Goal: Ask a question: Seek information or help from site administrators or community

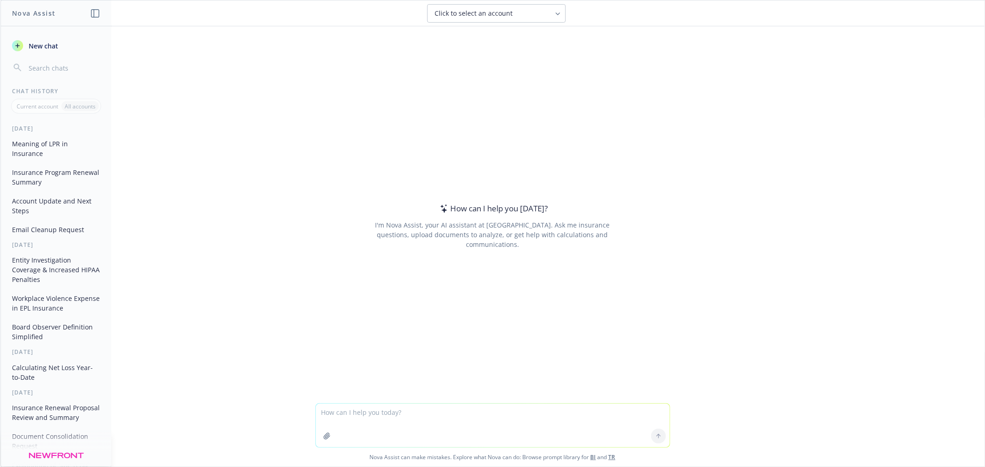
click at [409, 428] on textarea at bounding box center [493, 425] width 354 height 43
type textarea "explain high wage earner retention in 1-2 sentence for proposal"
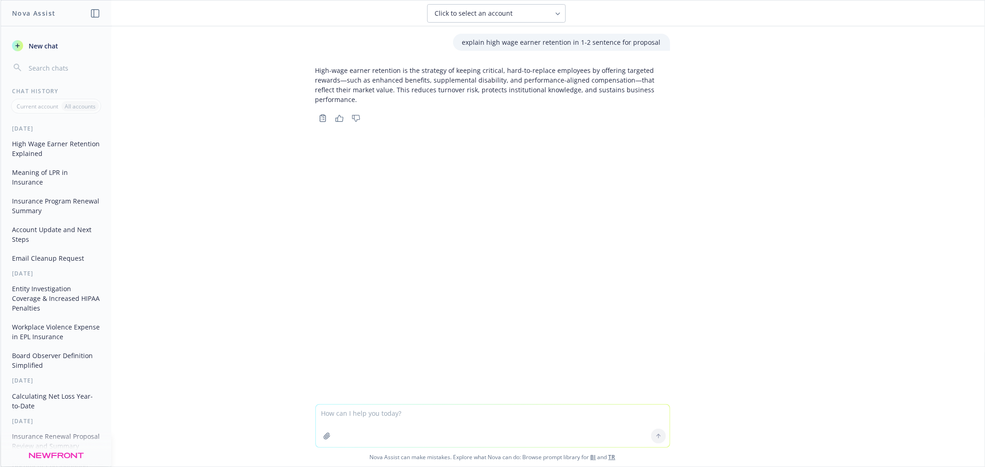
click at [550, 236] on div "explain high wage earner retention in 1-2 sentence for proposal High-wage earne…" at bounding box center [492, 215] width 984 height 378
click at [352, 425] on textarea at bounding box center [493, 426] width 354 height 42
type textarea "for rpl insurance"
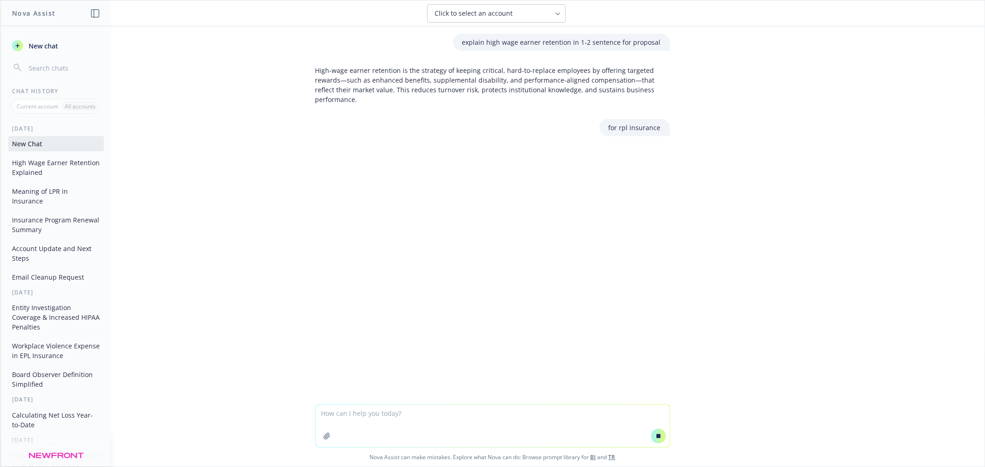
click at [441, 433] on textarea at bounding box center [493, 426] width 354 height 42
click at [630, 436] on textarea "epl" at bounding box center [493, 425] width 354 height 43
type textarea "epl"
click at [651, 436] on button at bounding box center [658, 436] width 15 height 15
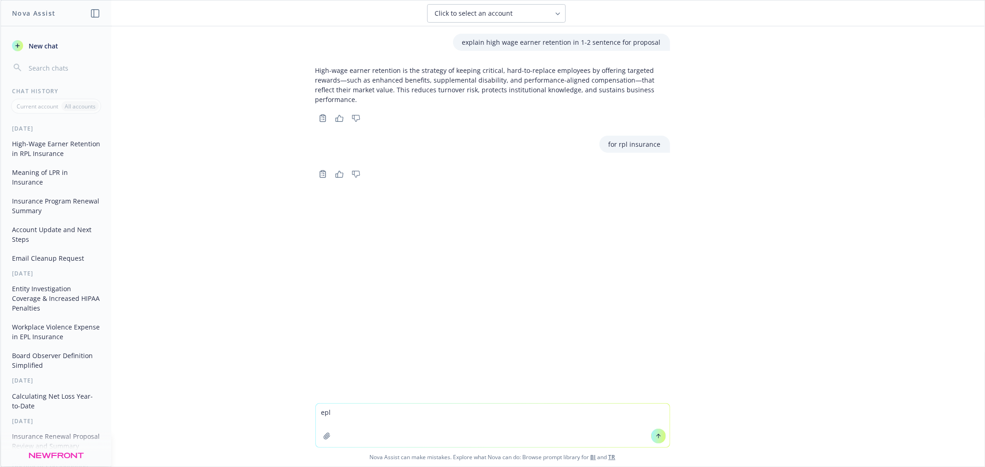
click at [651, 439] on button at bounding box center [658, 436] width 15 height 15
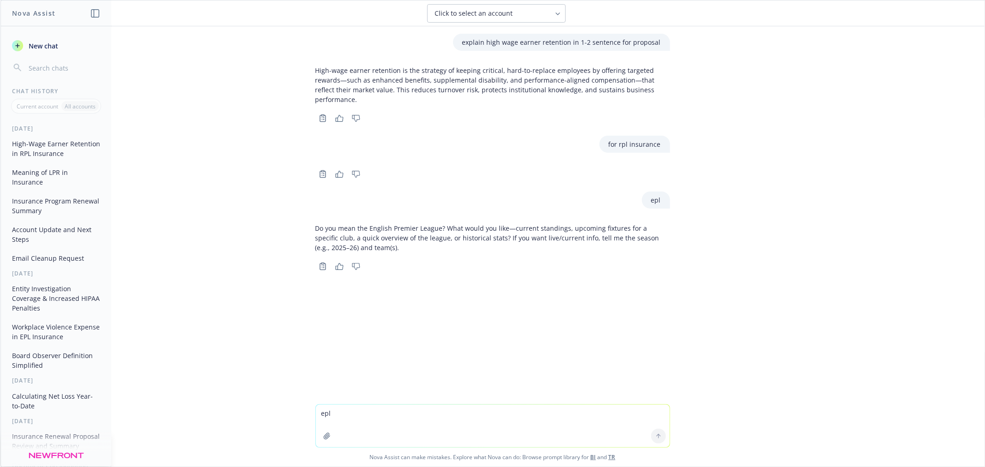
drag, startPoint x: 330, startPoint y: 423, endPoint x: 326, endPoint y: 420, distance: 5.0
click at [328, 424] on textarea "epl" at bounding box center [493, 426] width 354 height 42
type textarea "employment practices liability"
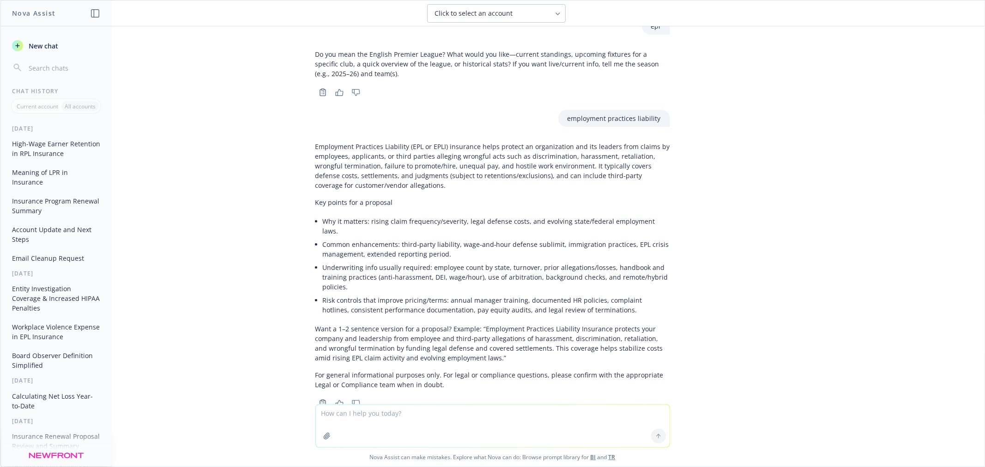
scroll to position [182, 0]
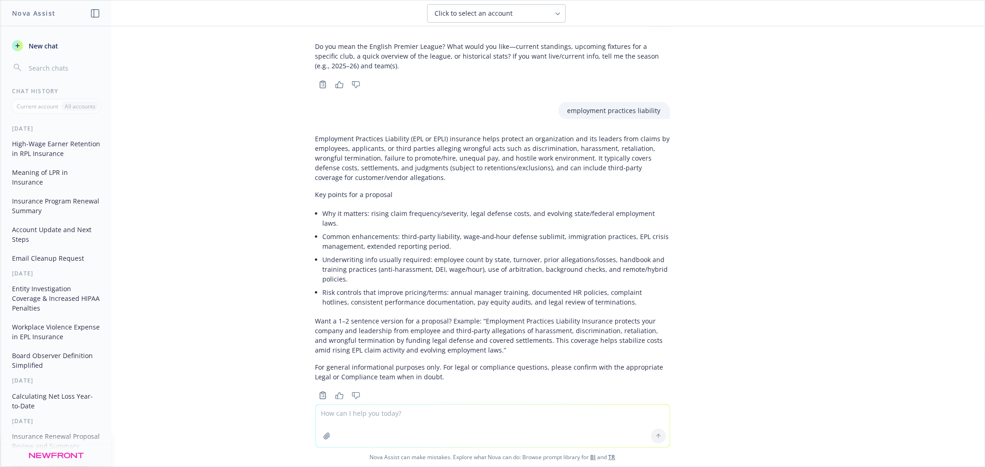
click at [356, 414] on textarea at bounding box center [493, 426] width 354 height 42
type textarea "high wage earner retention for epl insurance"
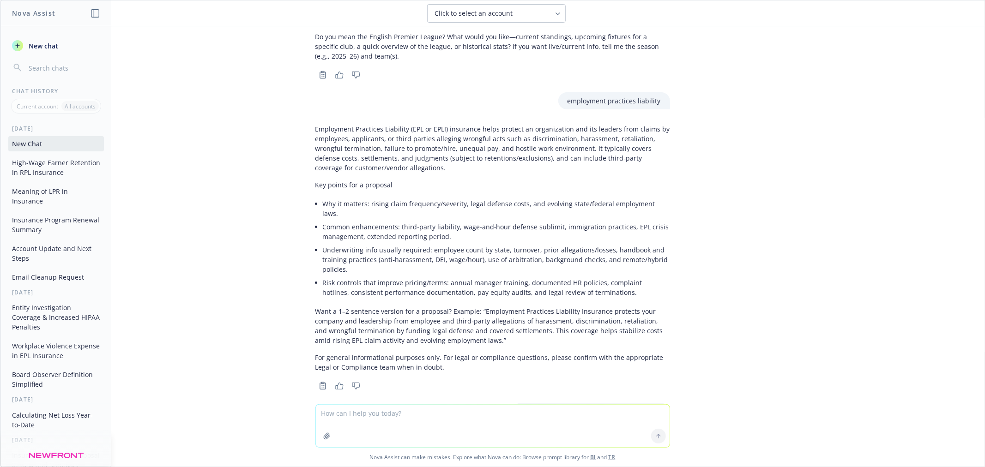
scroll to position [321, 0]
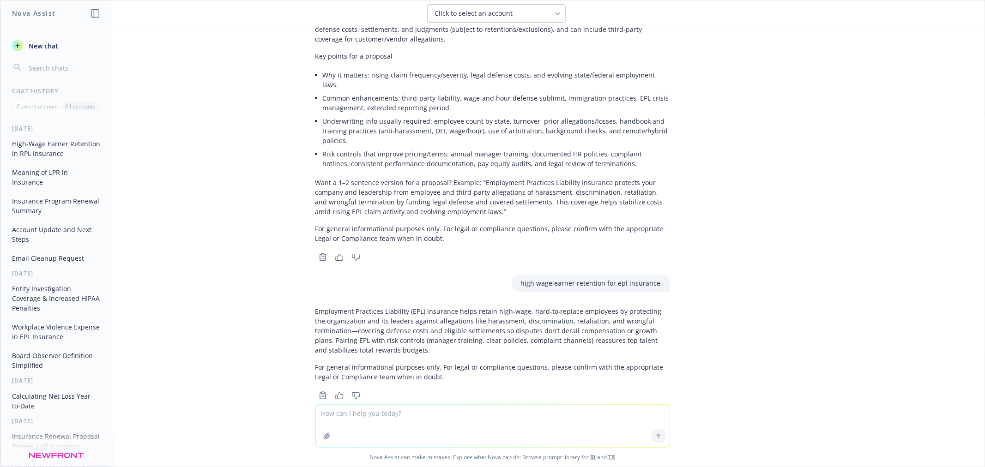
click at [373, 430] on textarea at bounding box center [493, 426] width 354 height 42
type textarea "make this professional"
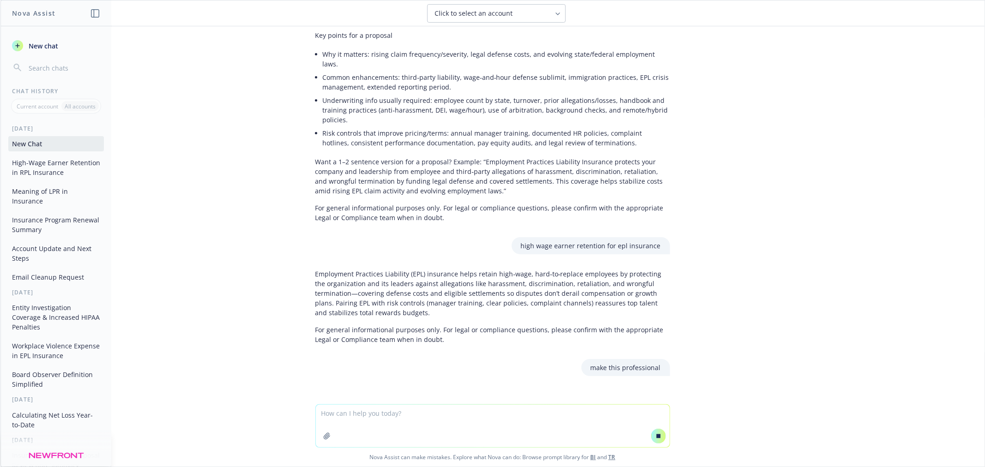
paste textarea "Upon double checking the binder, there was a miscommunication on our part and a…"
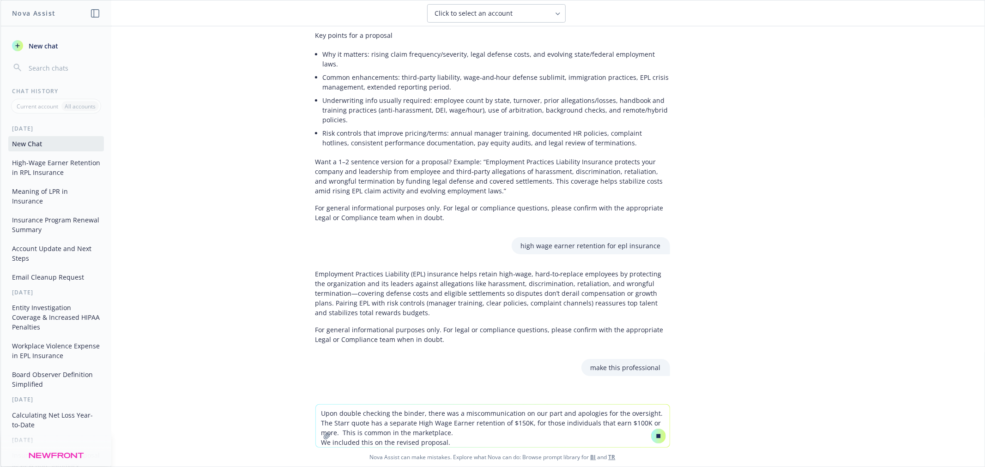
scroll to position [313, 0]
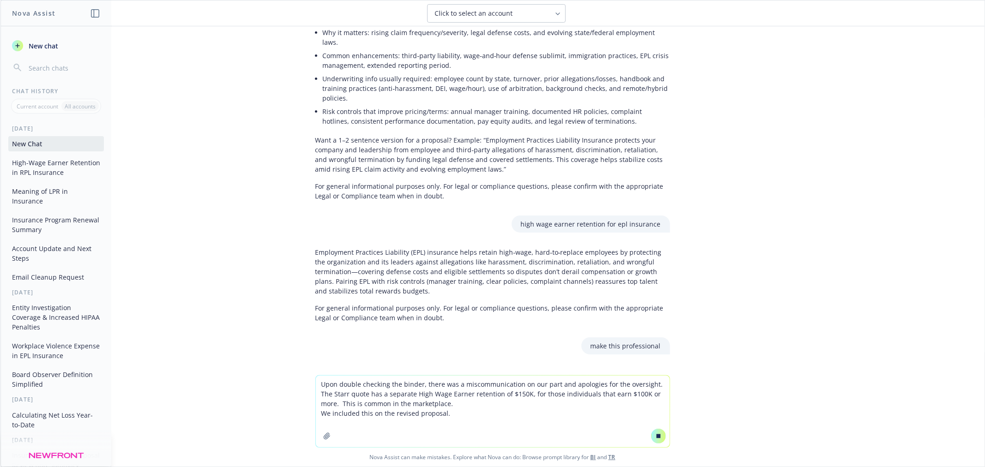
type textarea "Upon double checking the binder, there was a miscommunication on our part and a…"
click at [651, 435] on button at bounding box center [658, 436] width 15 height 15
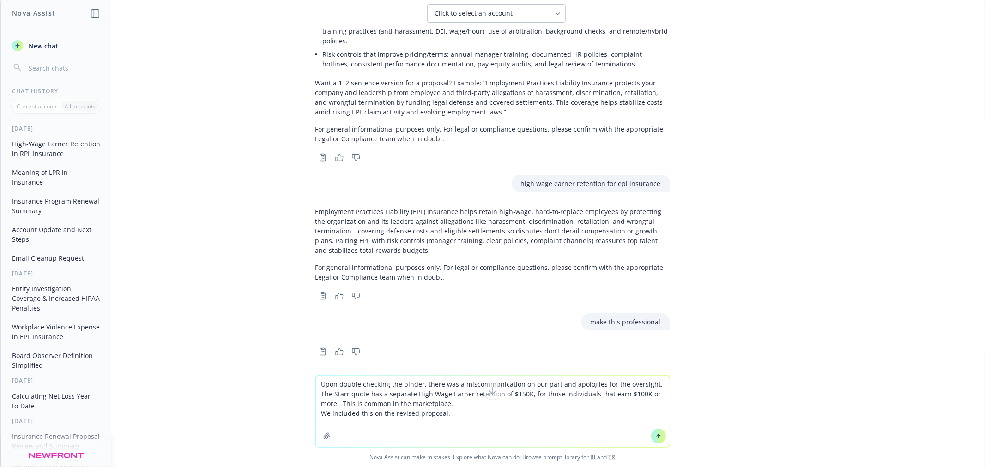
click at [651, 435] on button at bounding box center [658, 436] width 15 height 15
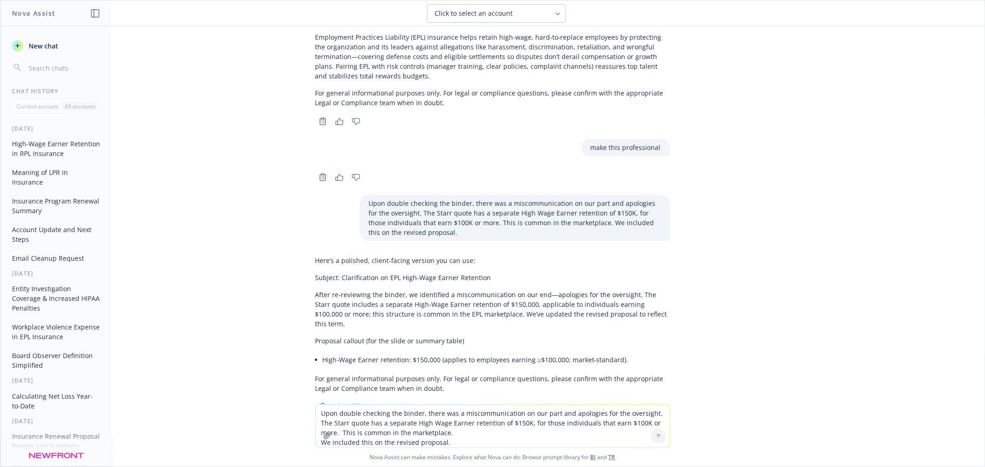
scroll to position [597, 0]
drag, startPoint x: 441, startPoint y: 352, endPoint x: 416, endPoint y: 363, distance: 26.7
click at [440, 372] on p "For general informational purposes only. For legal or compliance questions, ple…" at bounding box center [492, 381] width 355 height 19
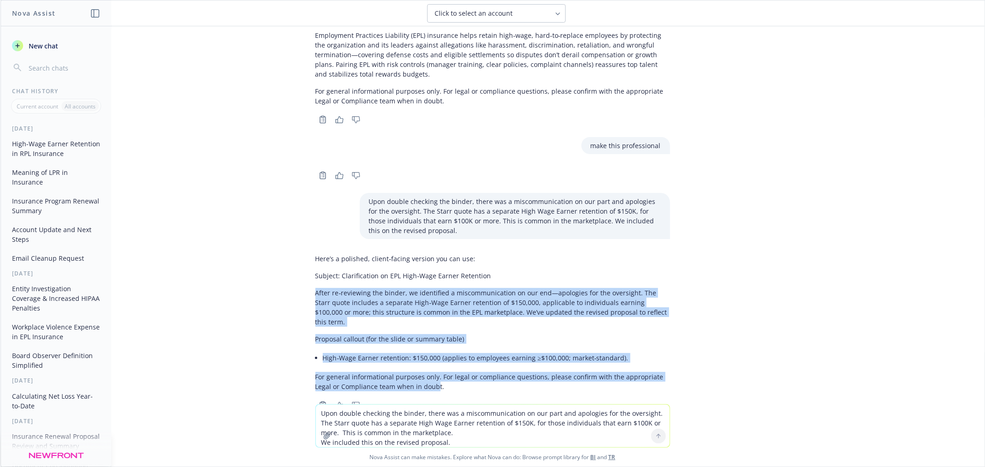
drag, startPoint x: 412, startPoint y: 358, endPoint x: 278, endPoint y: 271, distance: 159.8
click at [278, 271] on div "explain high wage earner retention in 1-2 sentence for proposal High-wage earne…" at bounding box center [492, 215] width 984 height 378
copy div "After re‑reviewing the binder, we identified a miscommunication on our end—apol…"
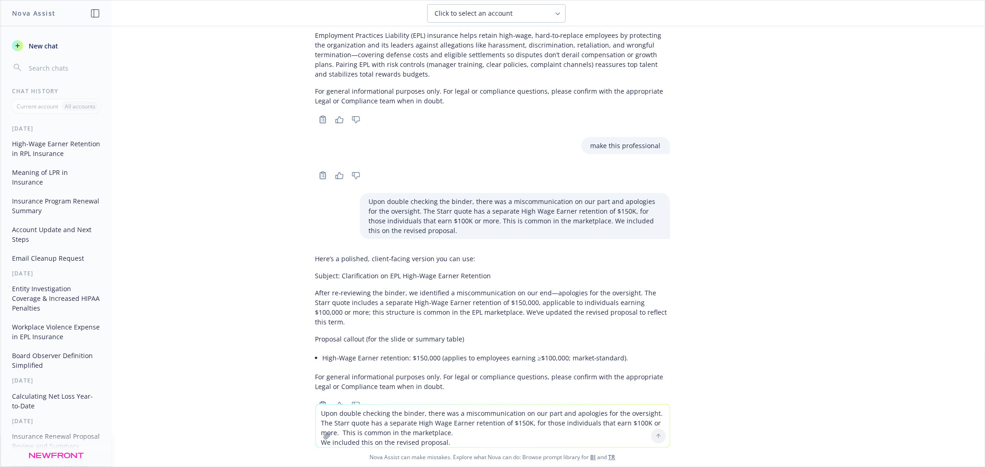
click at [448, 426] on textarea "Upon double checking the binder, there was a miscommunication on our part and a…" at bounding box center [493, 426] width 354 height 42
drag, startPoint x: 424, startPoint y: 422, endPoint x: 419, endPoint y: 418, distance: 5.9
click at [420, 419] on textarea "Upon double checking the binder, there was a miscommunication on our part and a…" at bounding box center [493, 426] width 354 height 42
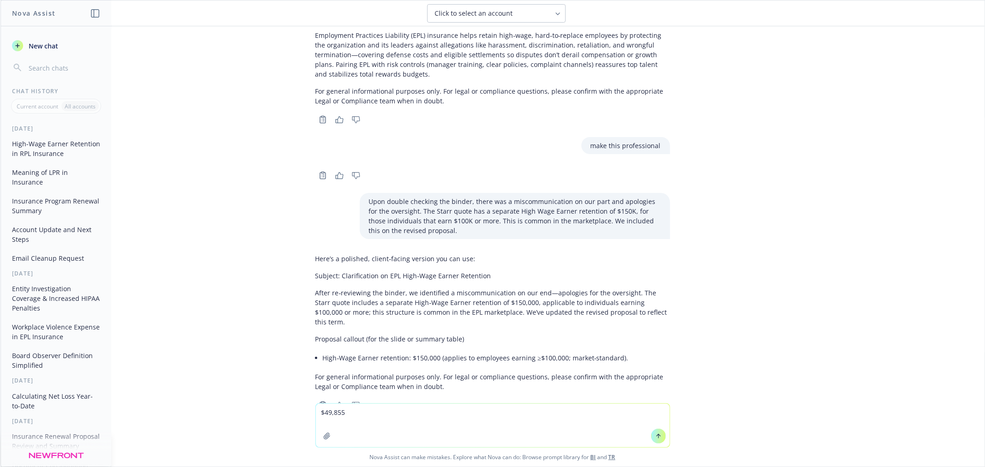
click at [319, 411] on textarea "$49,855" at bounding box center [493, 425] width 354 height 43
type textarea "$54,510 to $49,855 calculate premium decrease and%"
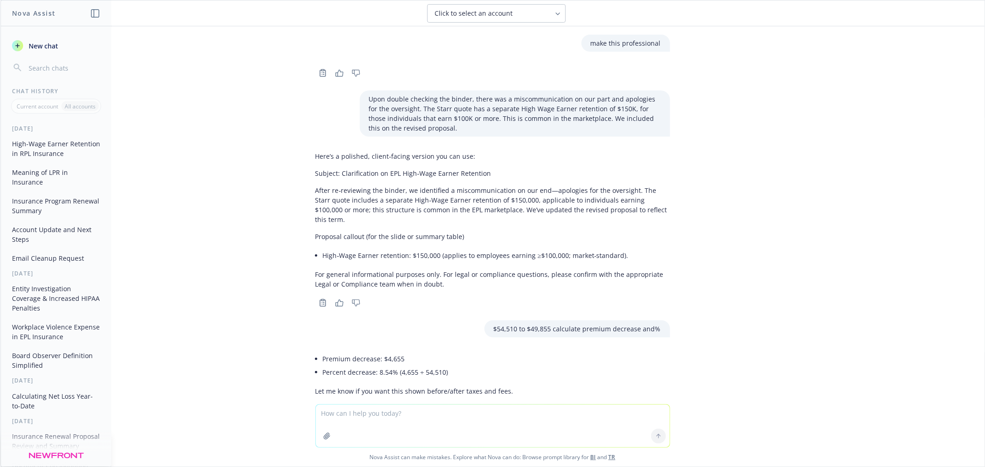
scroll to position [703, 0]
